Goal: Contribute content

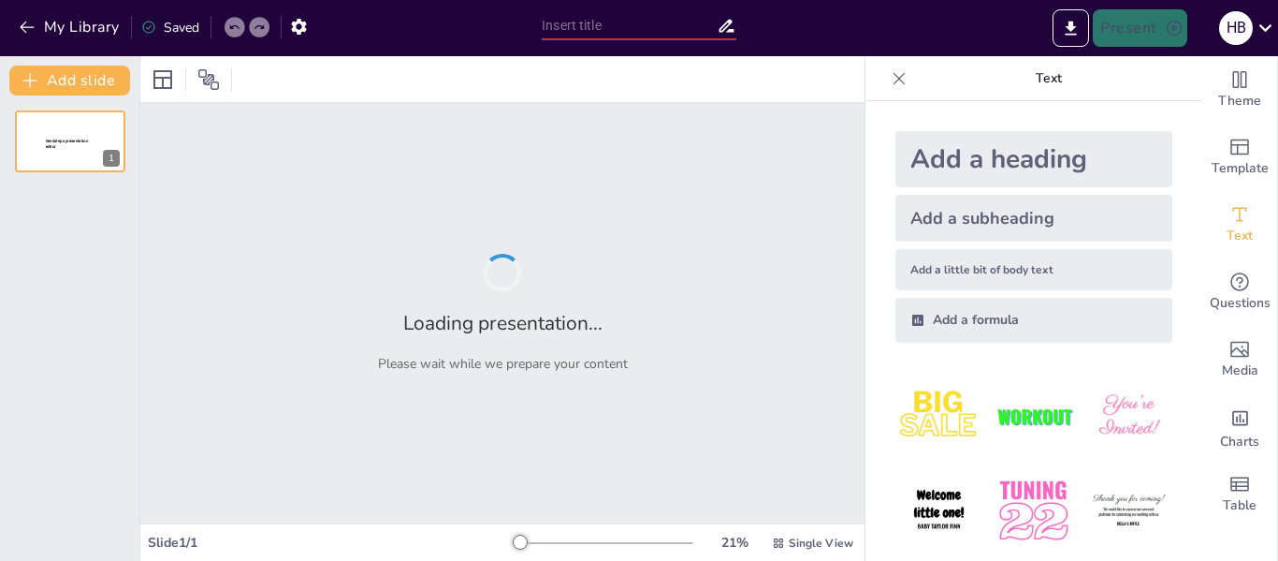
type input "Mentaal Welzijn: Een Diepgaande Verkenning van Definitie en Ervaring"
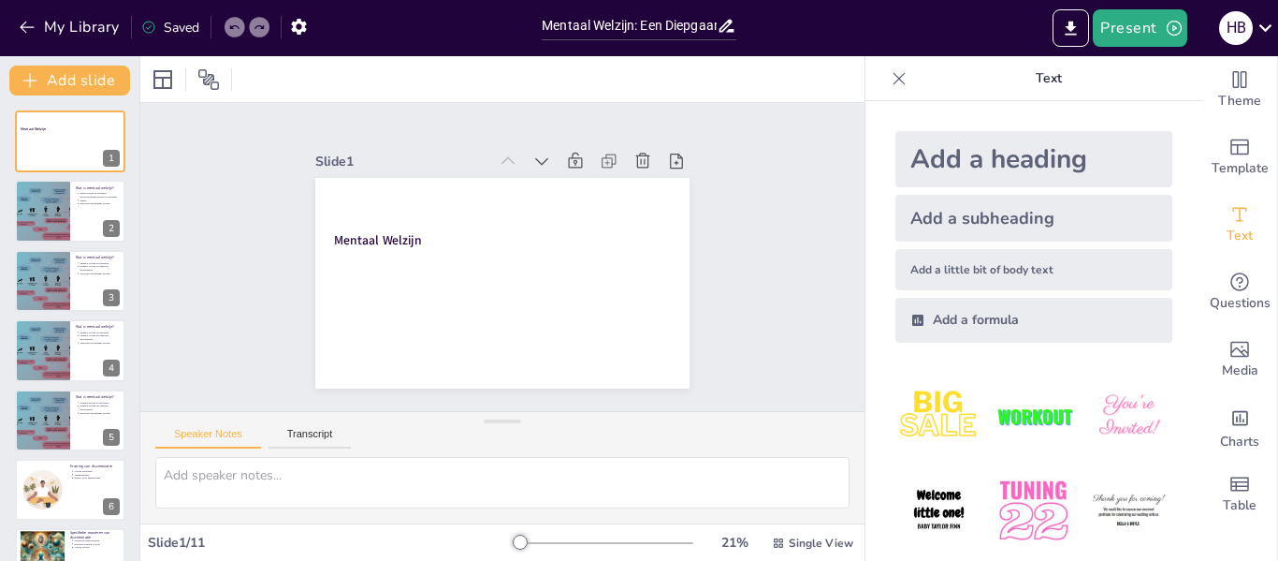
scroll to position [323, 0]
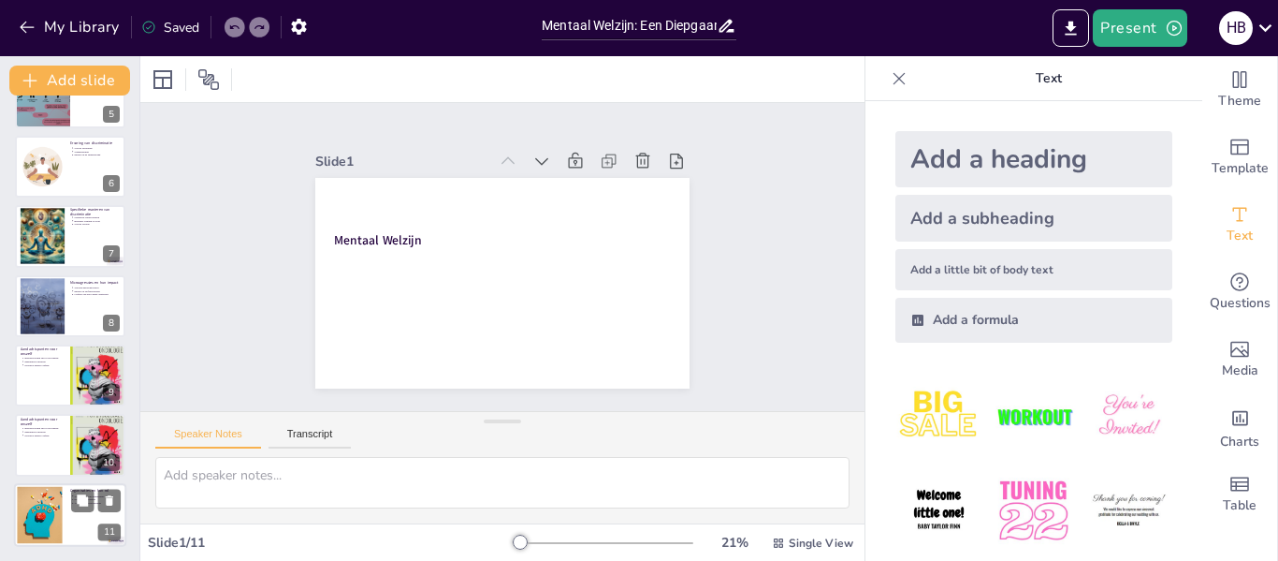
click at [58, 494] on div at bounding box center [39, 514] width 85 height 57
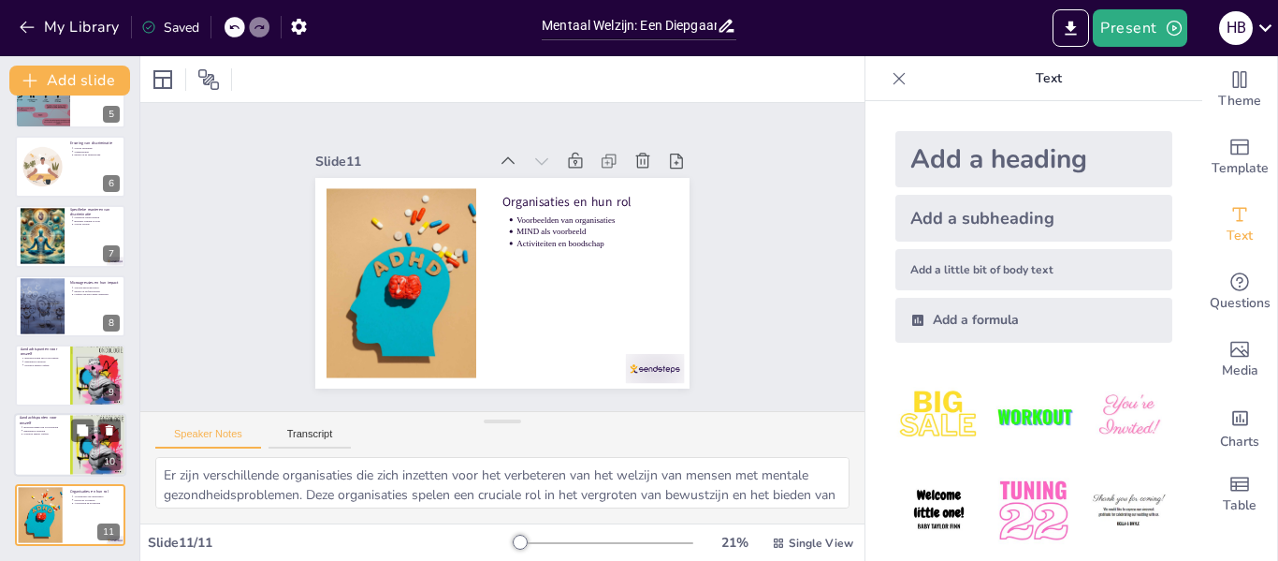
click at [67, 418] on div at bounding box center [70, 446] width 112 height 64
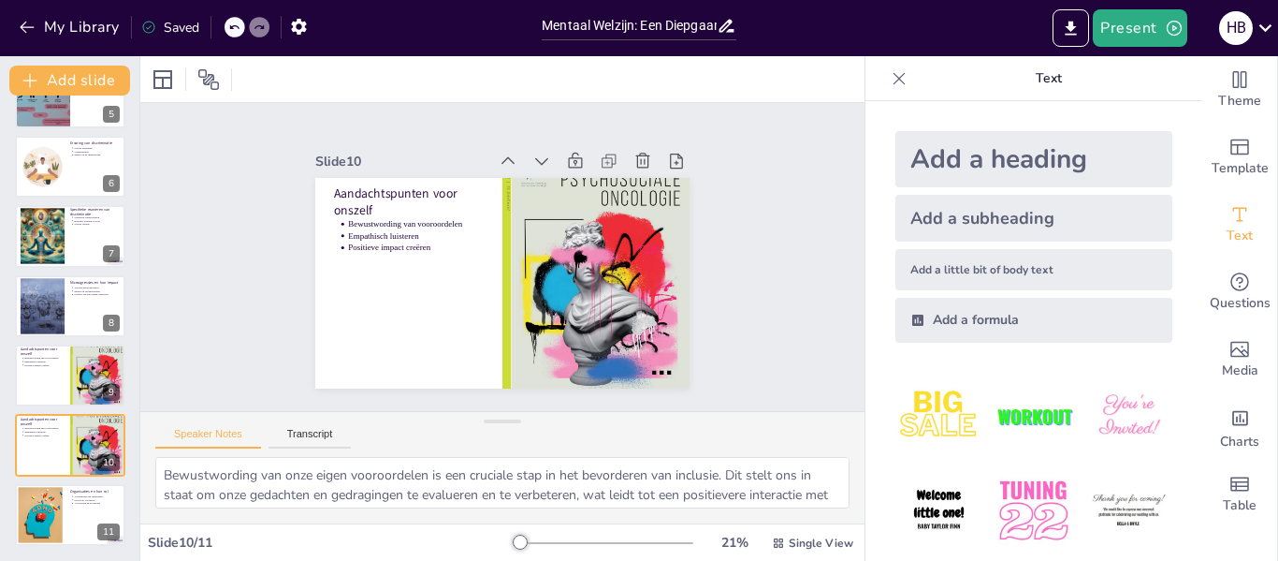
click at [59, 339] on div "Mentaal Welzijn 1 Wat is mentaal welzijn? entaal welzijn en dagelijks functionM…" at bounding box center [69, 167] width 139 height 758
click at [40, 376] on div at bounding box center [70, 375] width 112 height 64
click at [30, 444] on div at bounding box center [70, 446] width 112 height 64
click at [61, 386] on div at bounding box center [70, 375] width 112 height 64
click at [14, 467] on div "Aandachtspunten voor onszelf Bewustwording van vooroordelen Empathisch luistere…" at bounding box center [70, 446] width 112 height 64
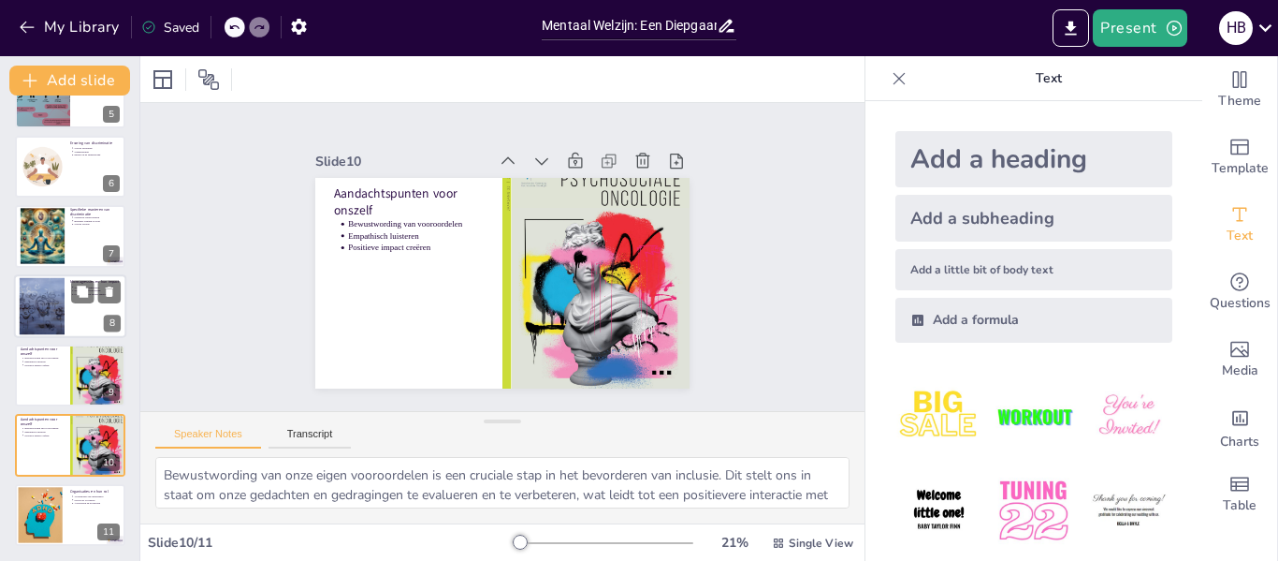
click at [58, 295] on div at bounding box center [42, 305] width 76 height 57
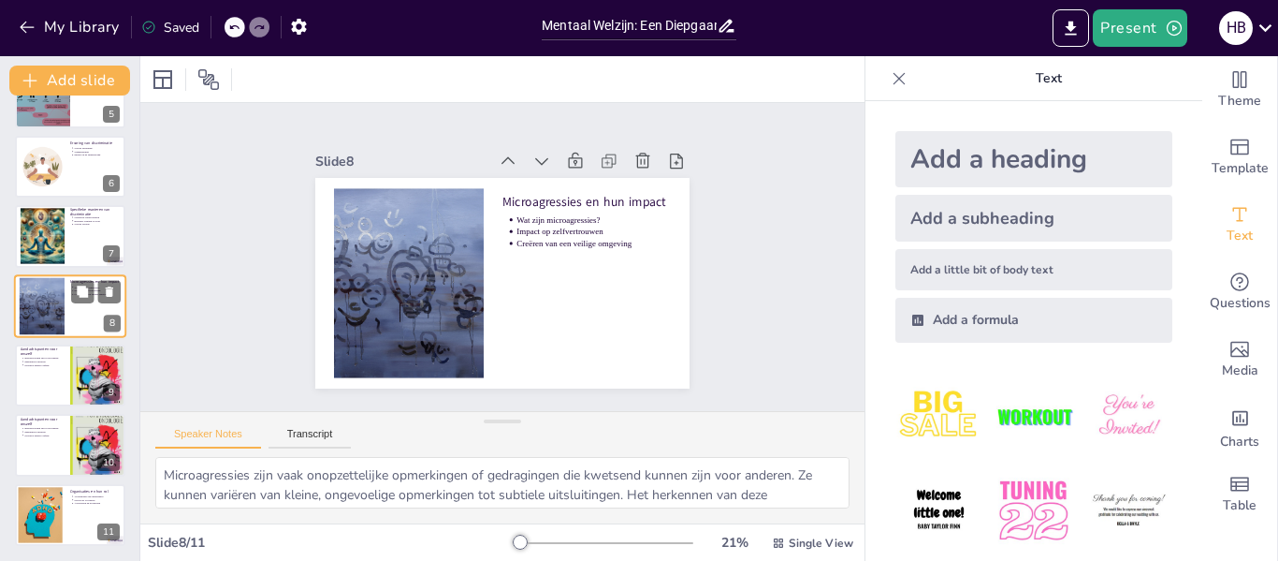
scroll to position [300, 0]
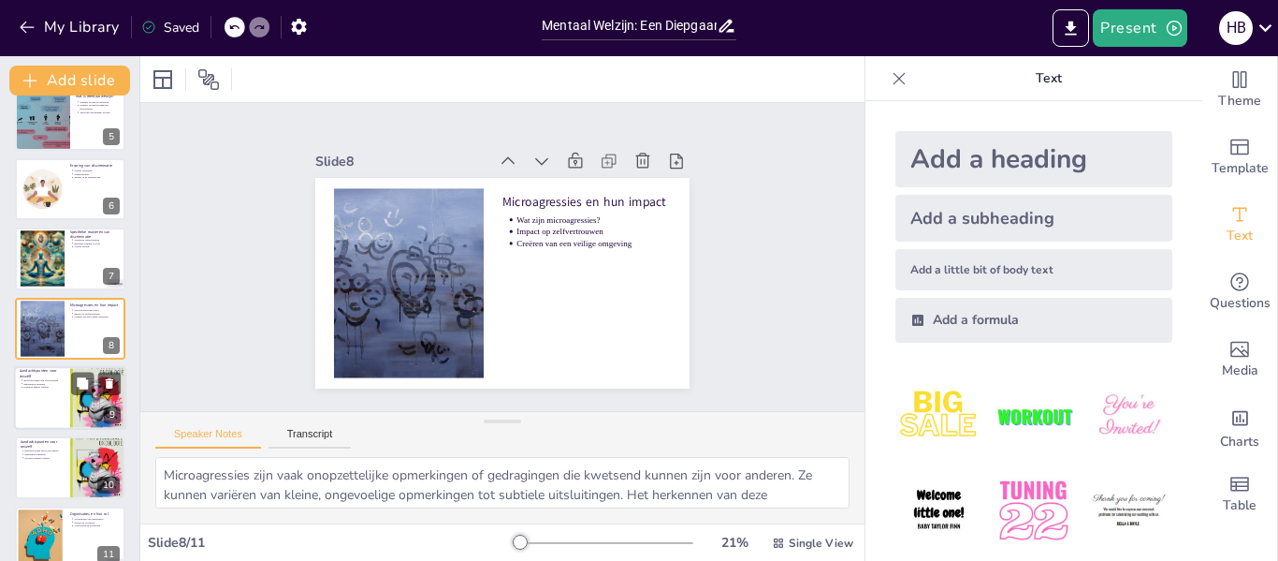
click at [48, 407] on div at bounding box center [70, 398] width 112 height 64
type textarea "Bewustwording van onze eigen vooroordelen is een cruciale stap in het bevordere…"
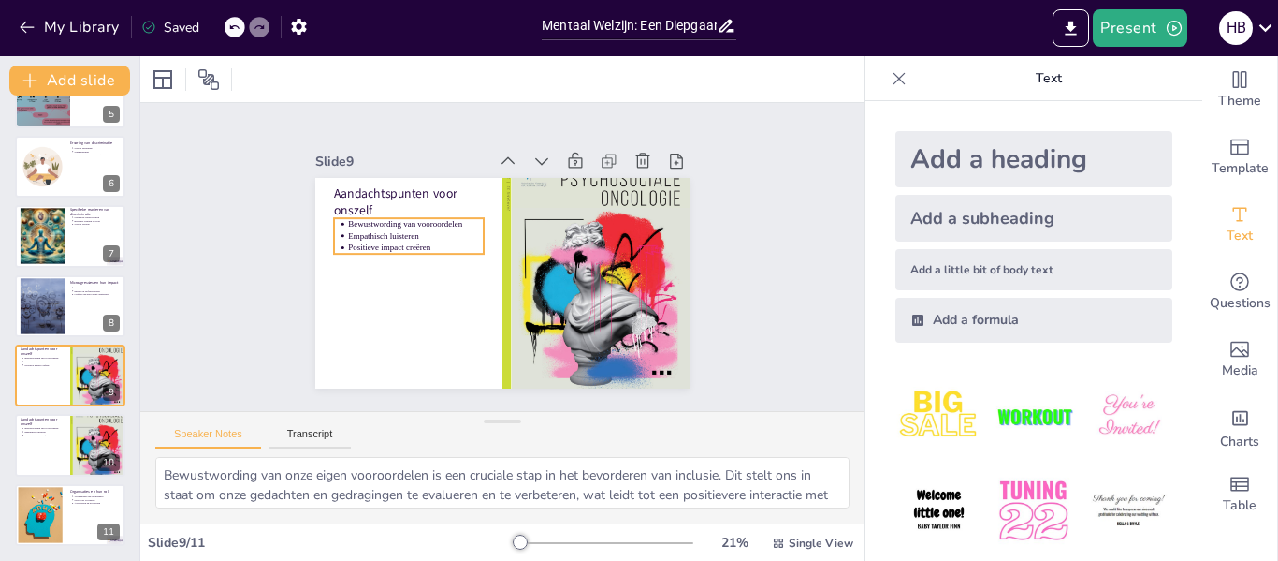
click at [376, 226] on p "Empathisch luisteren" at bounding box center [438, 195] width 124 height 78
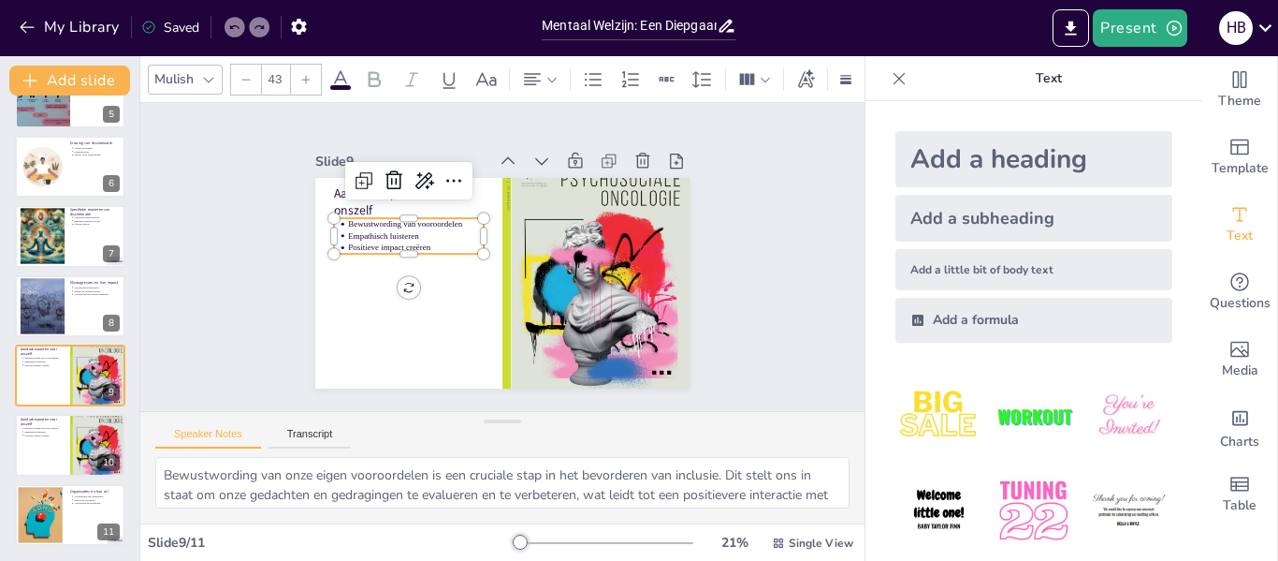
click at [364, 215] on p "Bewustwording van vooroordelen" at bounding box center [430, 198] width 133 height 53
click at [406, 215] on p "Bewustwording van vooroordelen" at bounding box center [460, 174] width 109 height 99
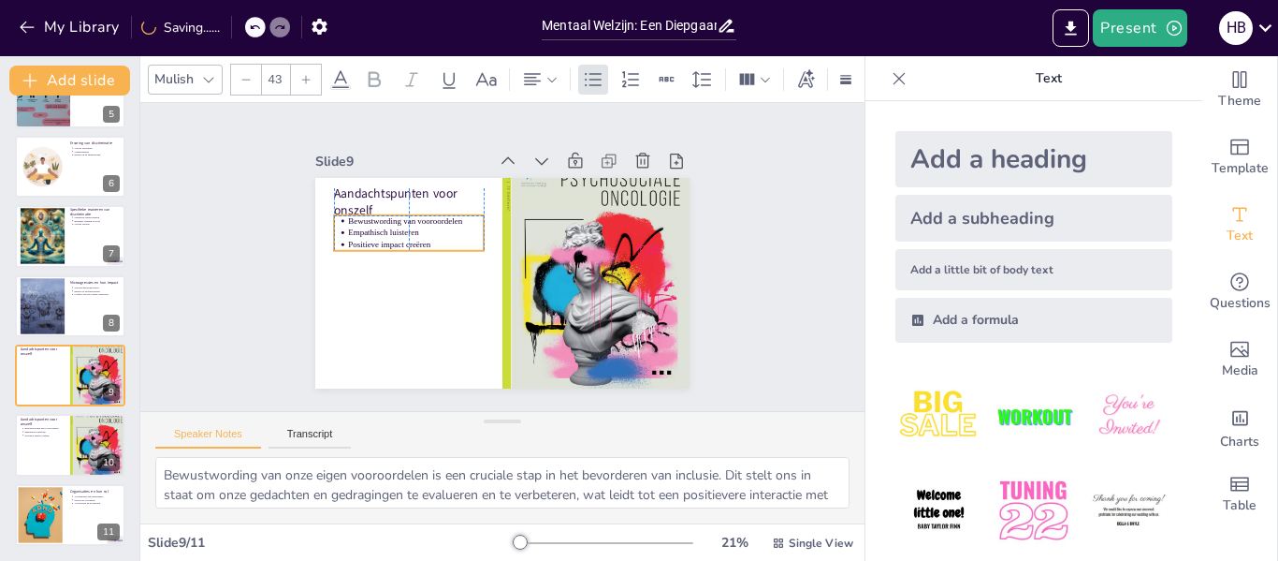
click at [374, 213] on p "Bewustwording van vooroordelen" at bounding box center [438, 189] width 128 height 66
click at [419, 225] on p "Empathisch luisteren" at bounding box center [427, 207] width 133 height 53
